Goal: Task Accomplishment & Management: Use online tool/utility

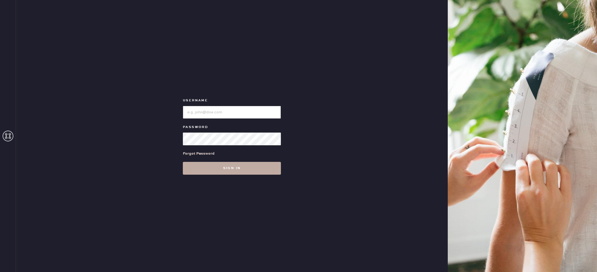
type input "reformationportland"
click at [229, 164] on button "Sign in" at bounding box center [232, 168] width 98 height 13
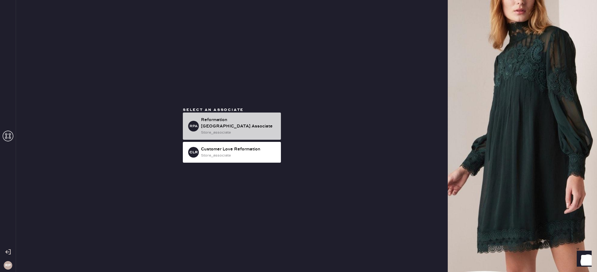
click at [264, 124] on div "Reformation [GEOGRAPHIC_DATA] Associate" at bounding box center [239, 123] width 76 height 13
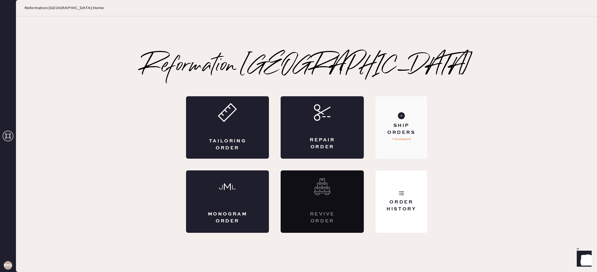
click at [392, 143] on div "Ship Orders 1 Unshipped" at bounding box center [401, 127] width 51 height 62
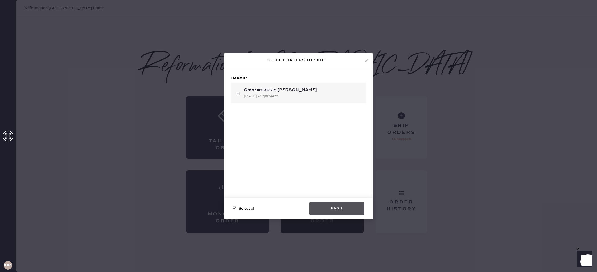
click at [335, 205] on button "Next" at bounding box center [336, 208] width 55 height 13
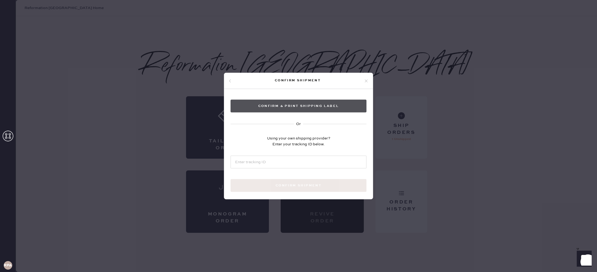
click at [340, 107] on button "Confirm & Print shipping label" at bounding box center [299, 106] width 136 height 13
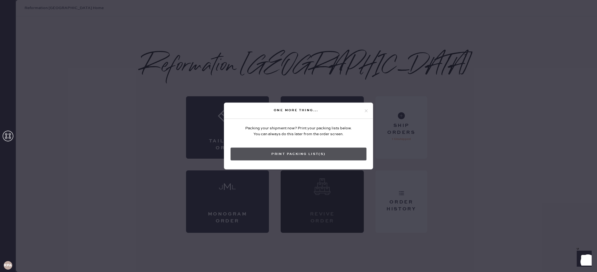
click at [331, 151] on button "Print Packing List(s)" at bounding box center [299, 154] width 136 height 13
